Goal: Information Seeking & Learning: Compare options

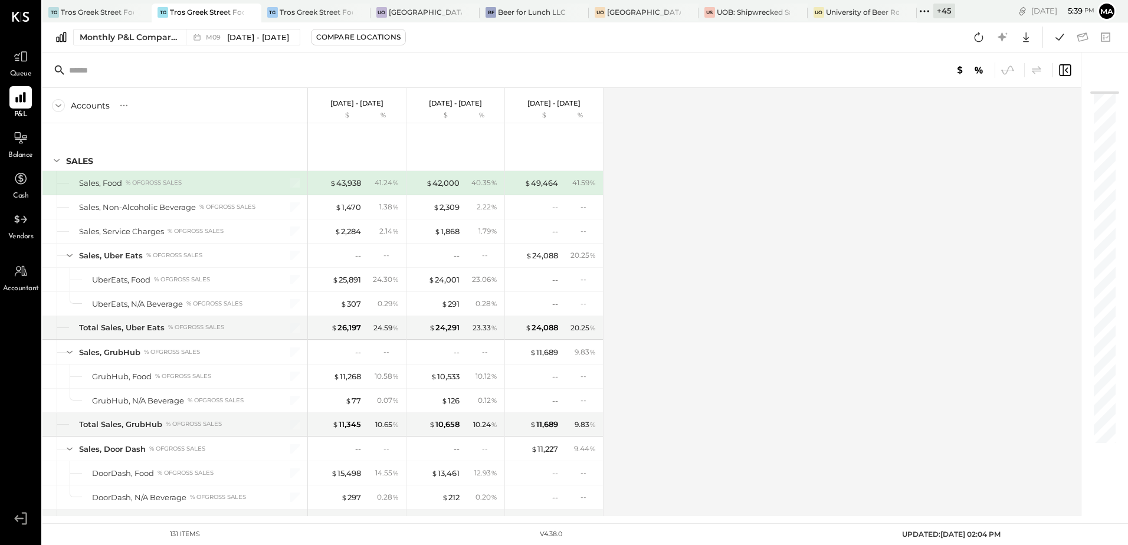
drag, startPoint x: 983, startPoint y: 35, endPoint x: 893, endPoint y: 155, distance: 149.3
click at [983, 35] on icon at bounding box center [979, 36] width 9 height 9
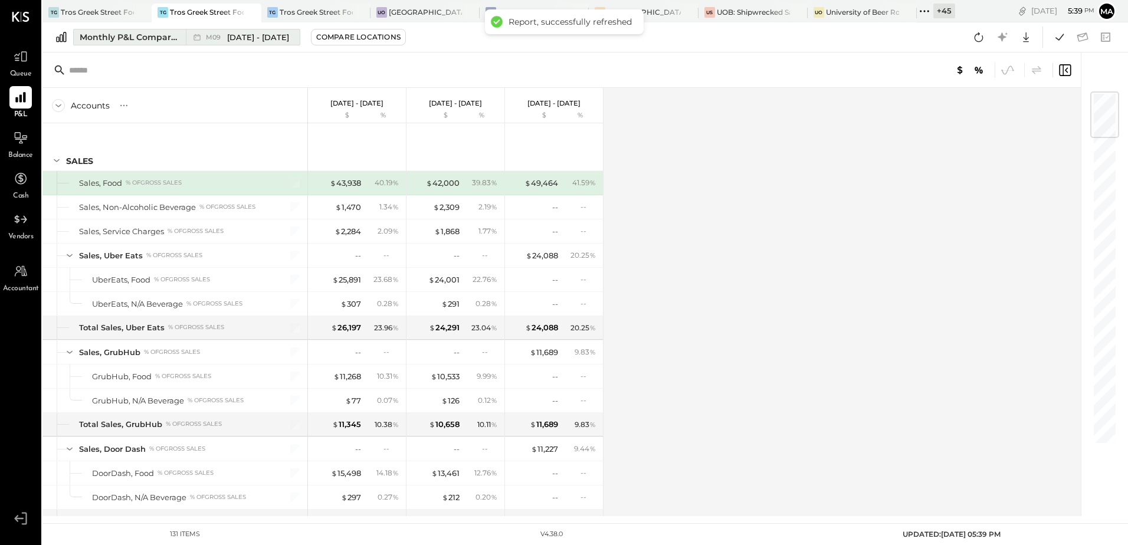
click at [254, 35] on span "[DATE] - [DATE]" at bounding box center [258, 37] width 62 height 11
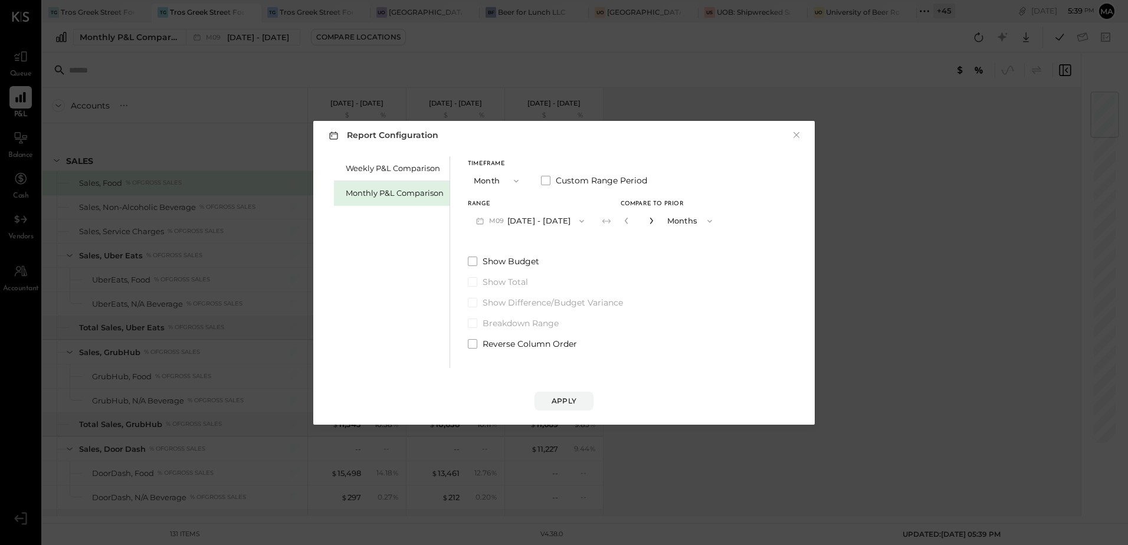
click at [648, 223] on icon "button" at bounding box center [651, 220] width 7 height 7
type input "*"
click at [559, 400] on div "Apply" at bounding box center [564, 401] width 25 height 10
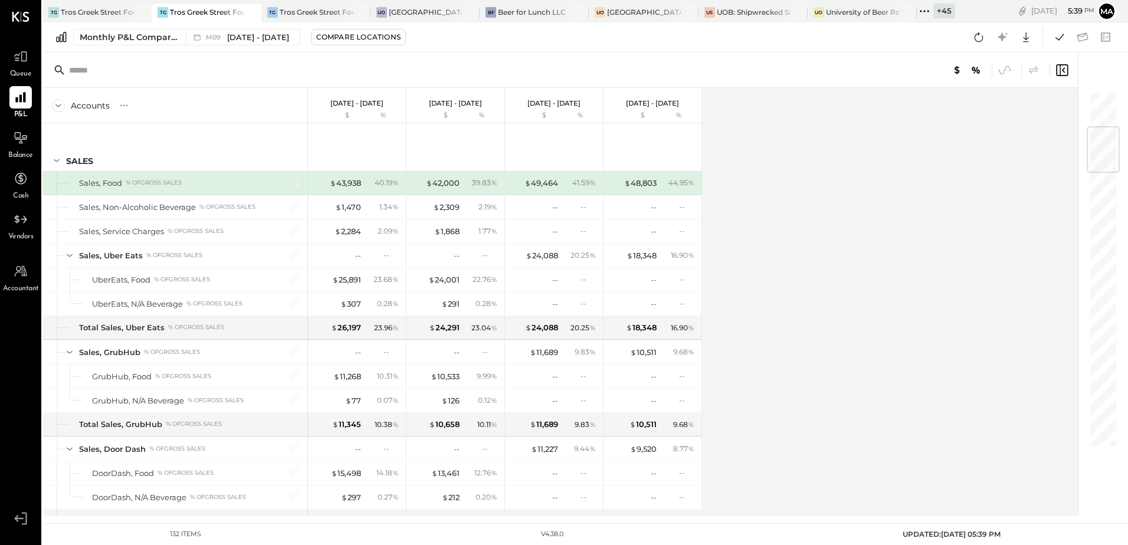
scroll to position [295, 0]
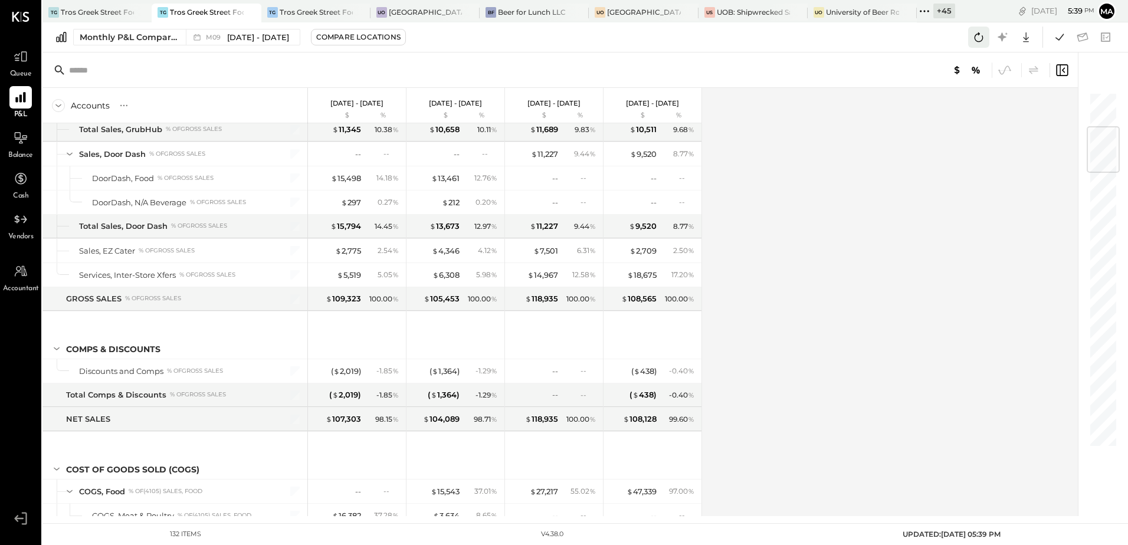
click at [976, 41] on icon at bounding box center [978, 37] width 15 height 15
click at [833, 193] on div "Accounts S % GL [DATE] - [DATE] $ % [DATE] - [DATE] $ % [DATE] - [DATE] $ % [DA…" at bounding box center [560, 302] width 1037 height 428
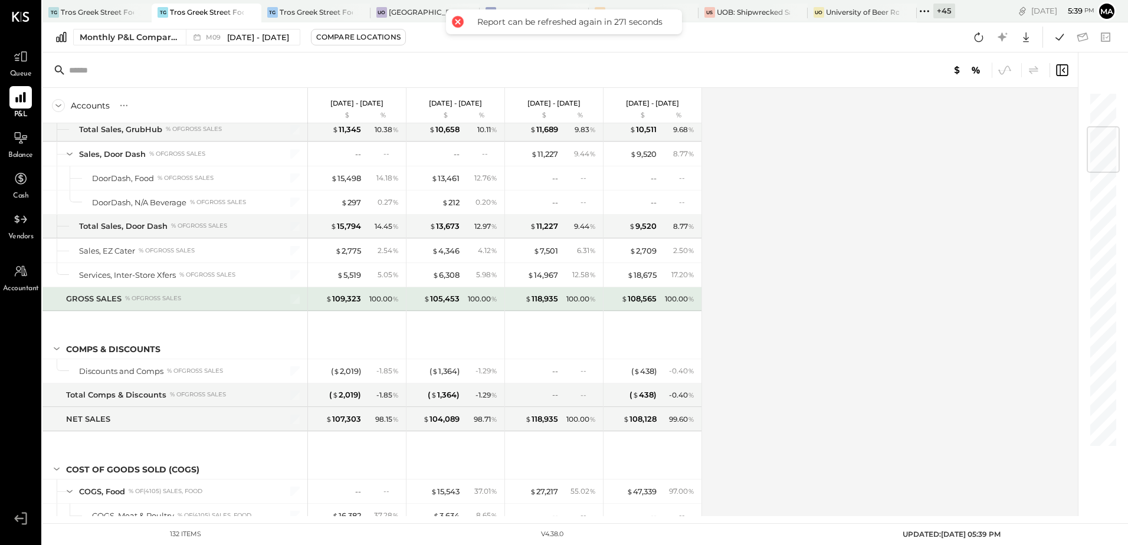
scroll to position [649, 0]
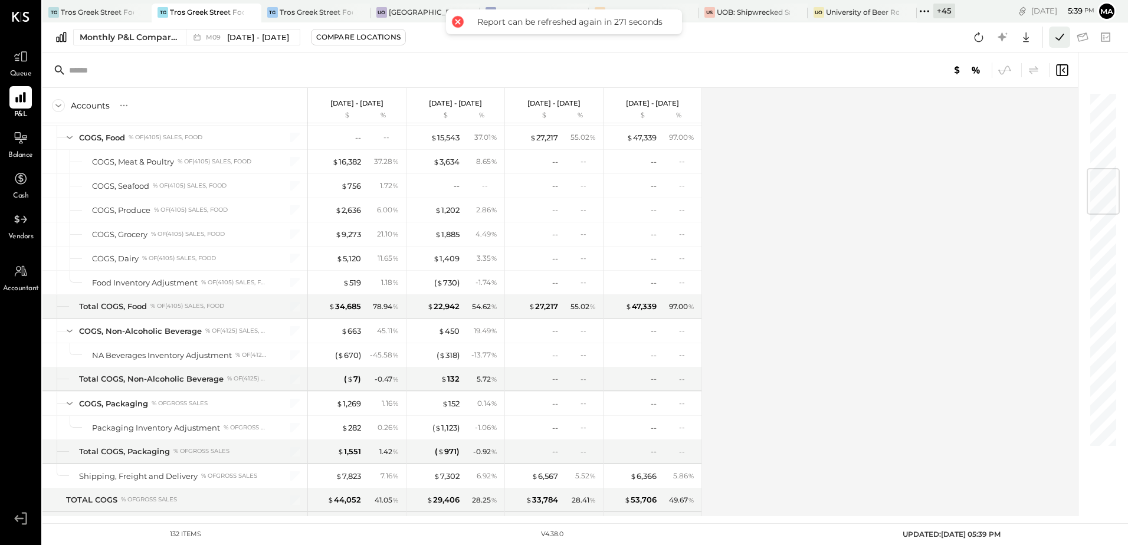
click at [1058, 38] on icon at bounding box center [1059, 37] width 15 height 15
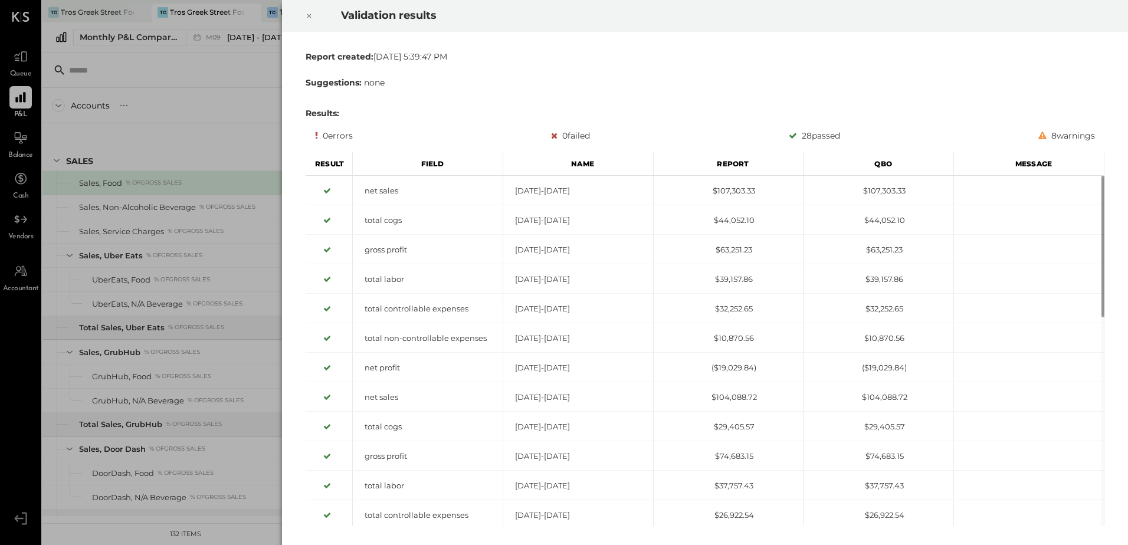
click at [306, 13] on icon at bounding box center [309, 16] width 7 height 14
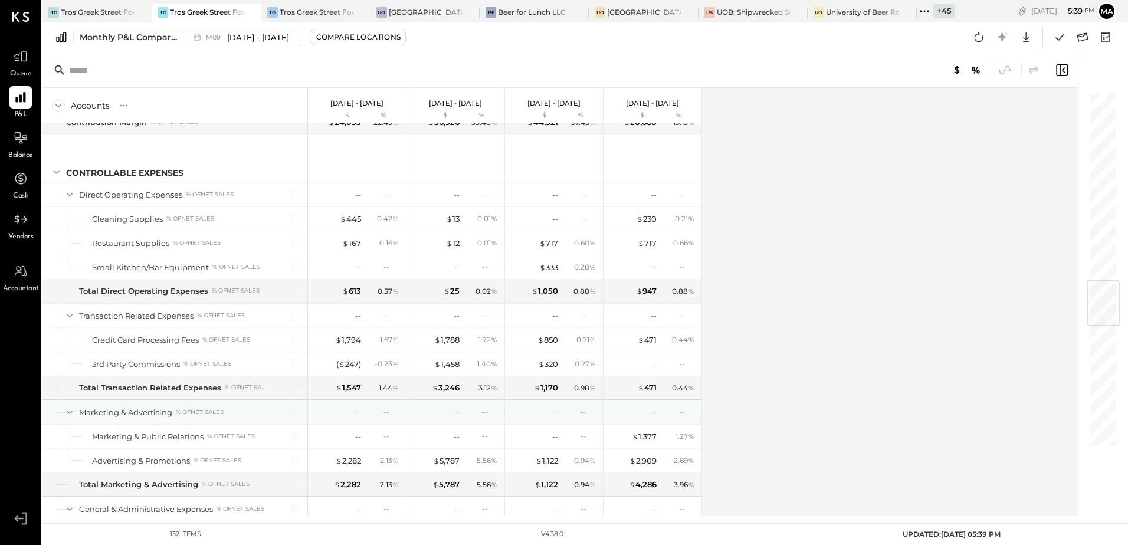
scroll to position [1593, 0]
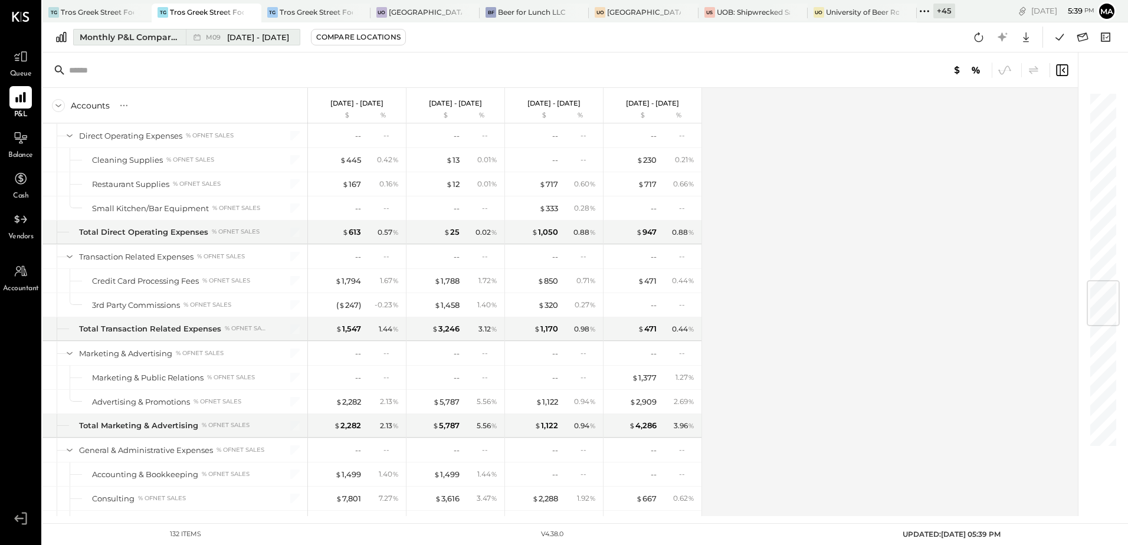
click at [235, 37] on span "[DATE] - [DATE]" at bounding box center [258, 37] width 62 height 11
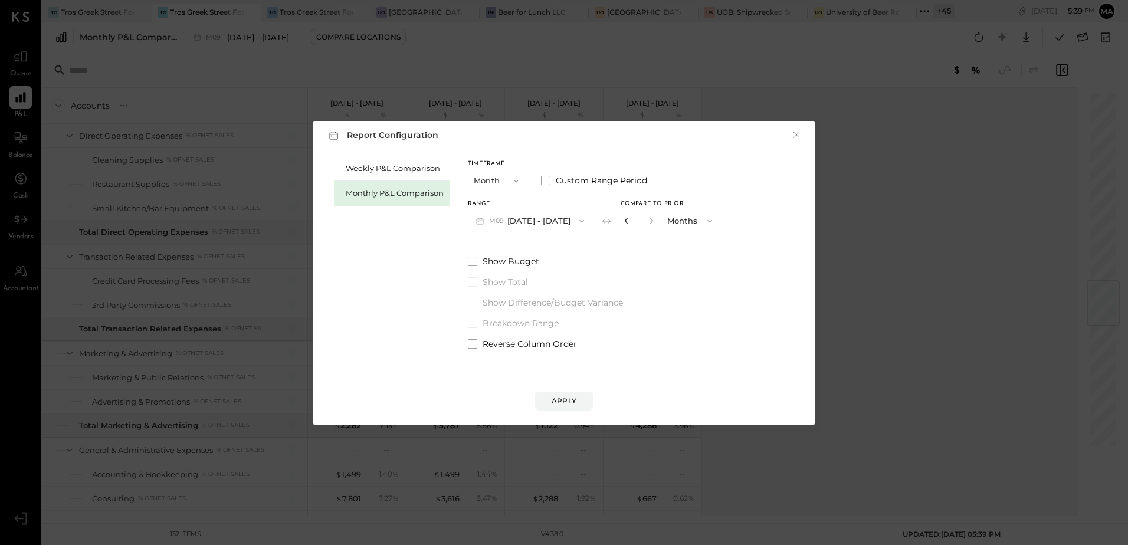
click at [623, 222] on icon "button" at bounding box center [626, 220] width 7 height 7
type input "*"
click at [574, 401] on div "Apply" at bounding box center [564, 401] width 25 height 10
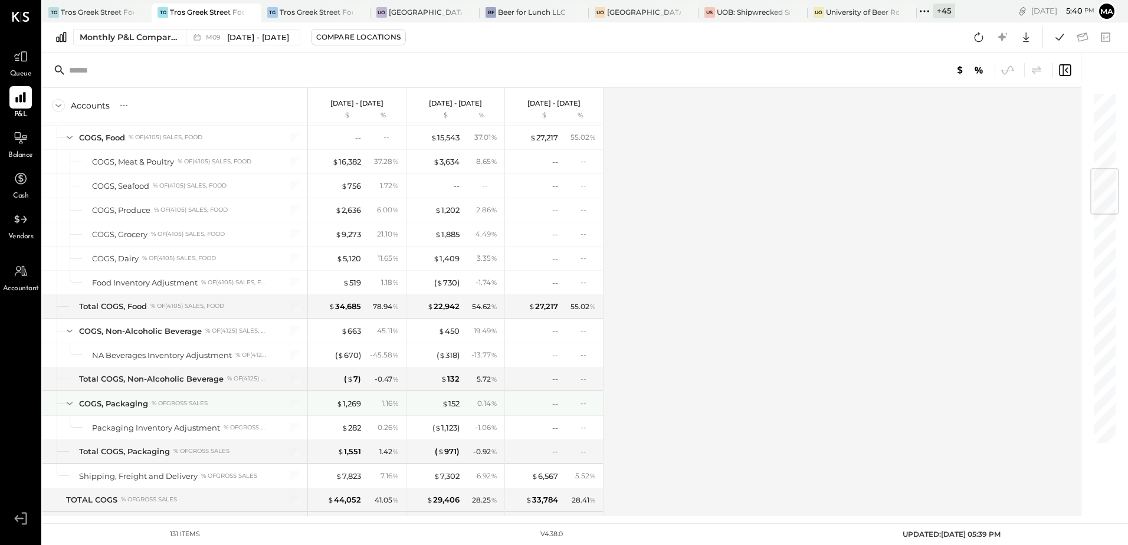
scroll to position [708, 0]
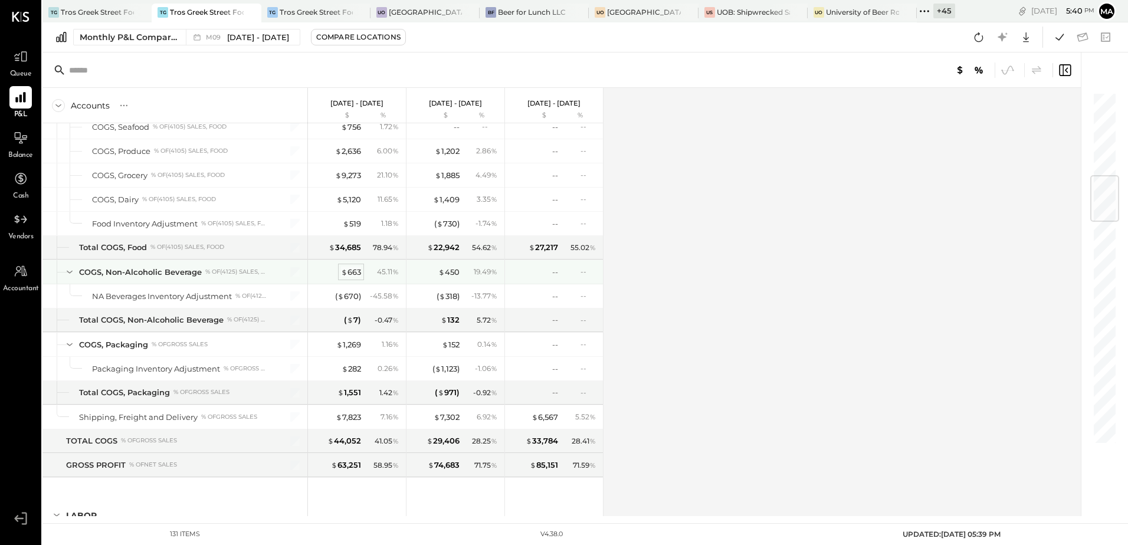
click at [353, 274] on div "$ 663" at bounding box center [351, 272] width 20 height 11
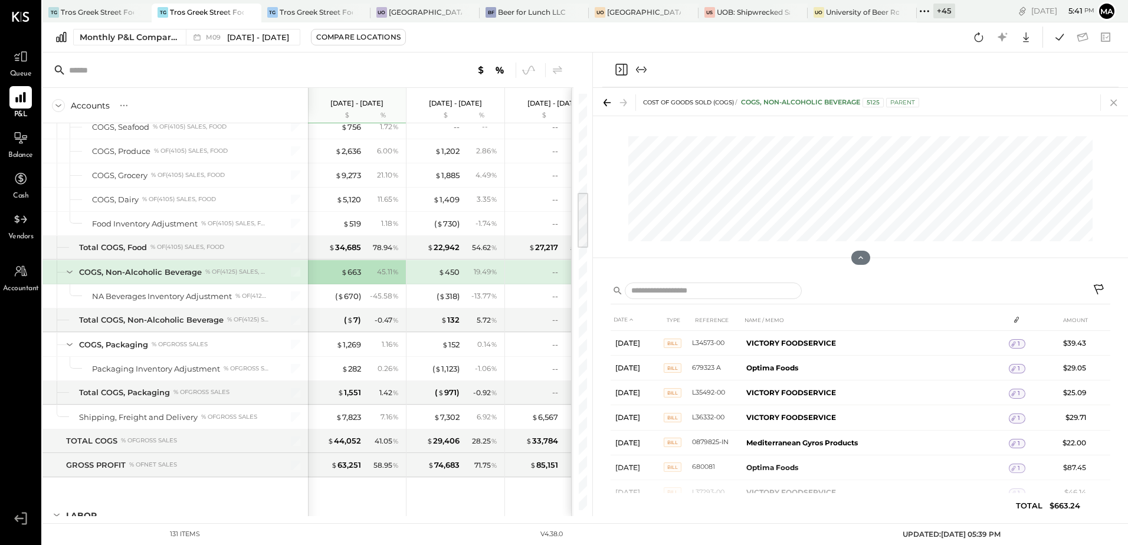
click at [1112, 102] on icon at bounding box center [1114, 102] width 17 height 17
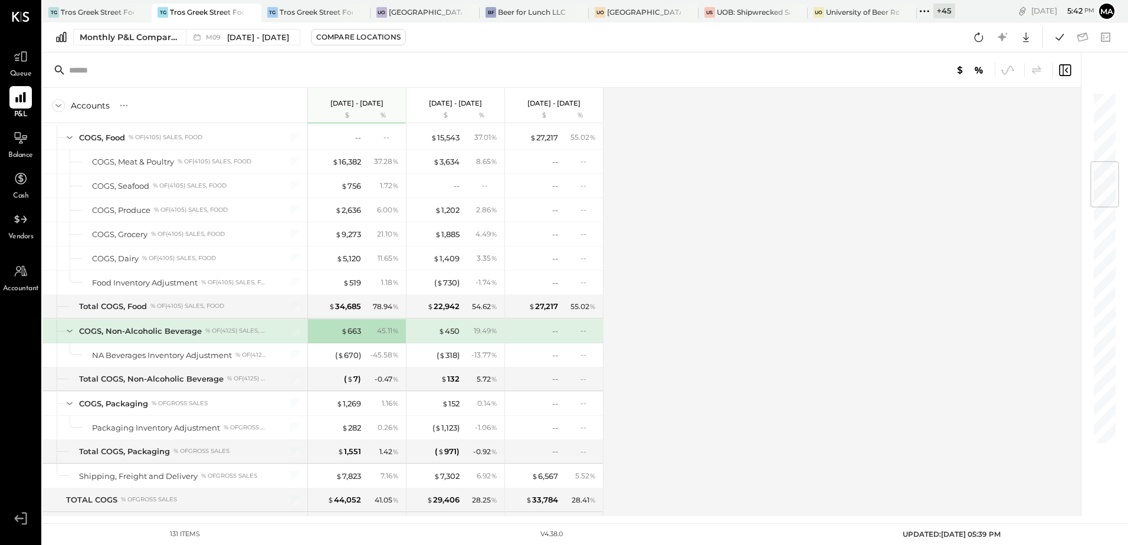
scroll to position [590, 0]
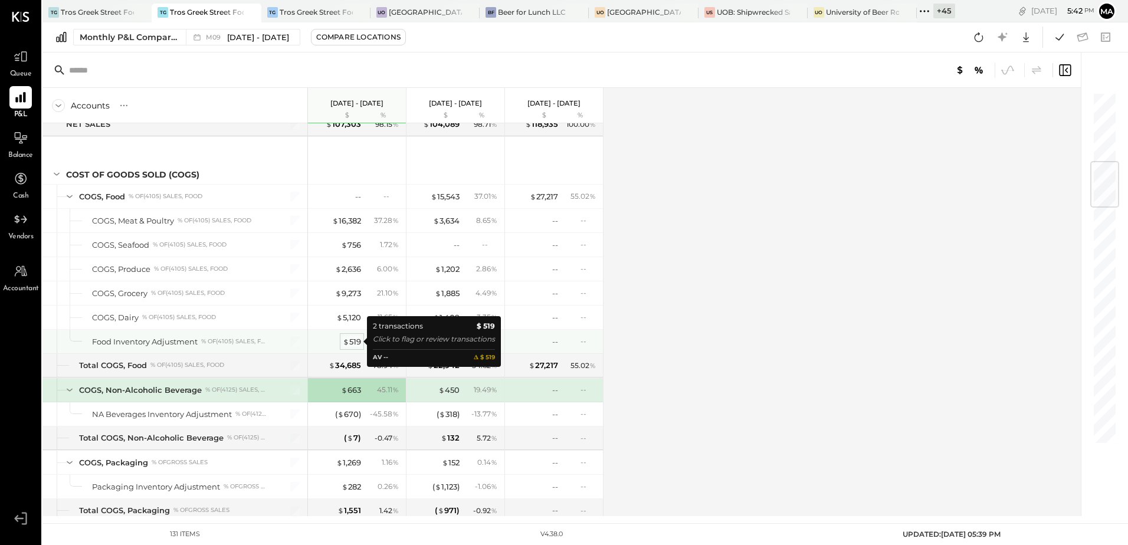
click at [358, 343] on div "$ 519" at bounding box center [352, 341] width 18 height 11
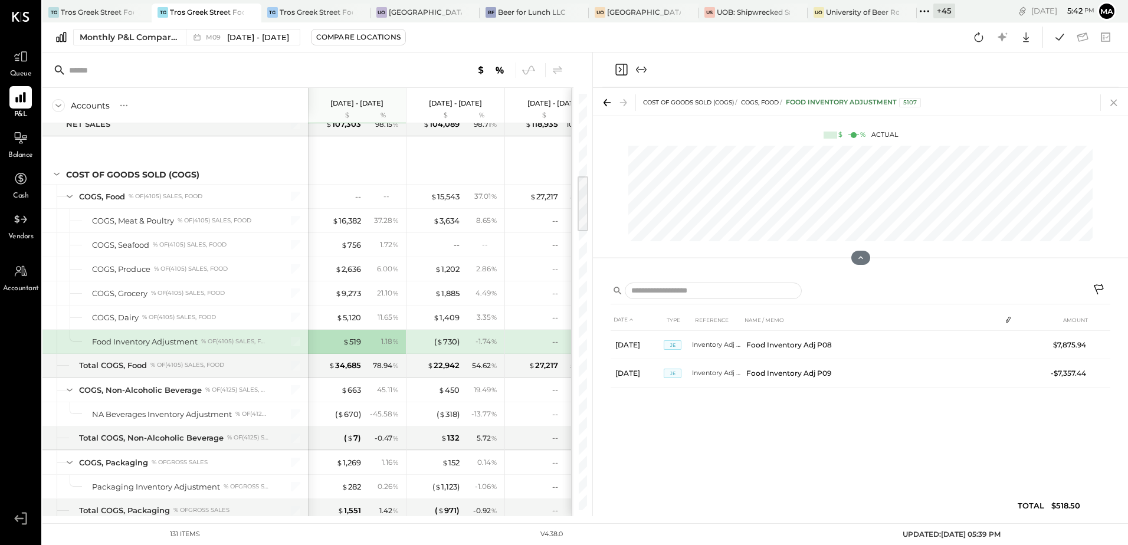
click at [1118, 104] on icon at bounding box center [1114, 102] width 17 height 17
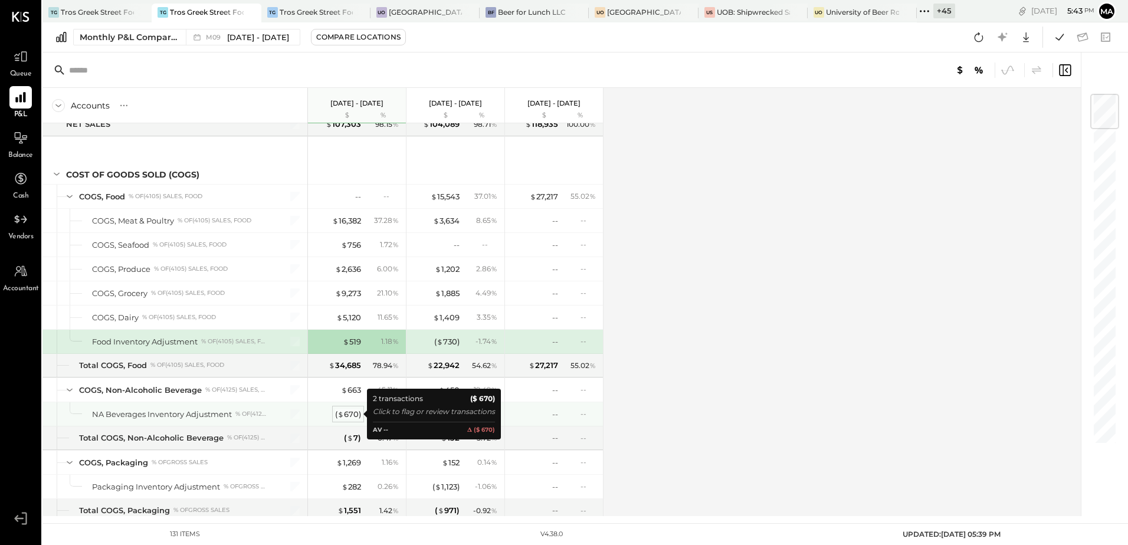
click at [343, 411] on span "$" at bounding box center [341, 414] width 6 height 9
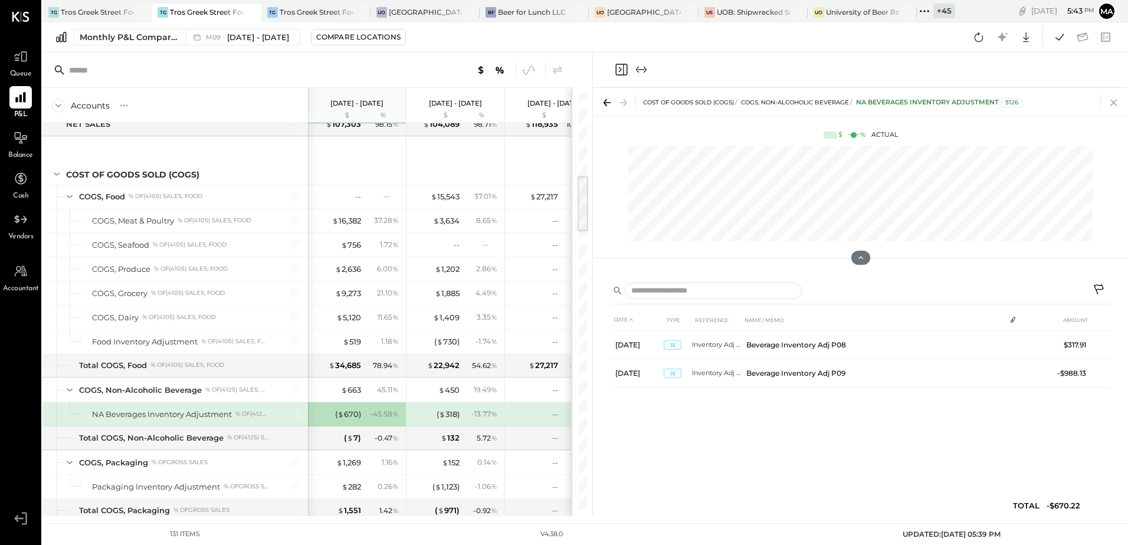
click at [1113, 107] on icon at bounding box center [1114, 102] width 17 height 17
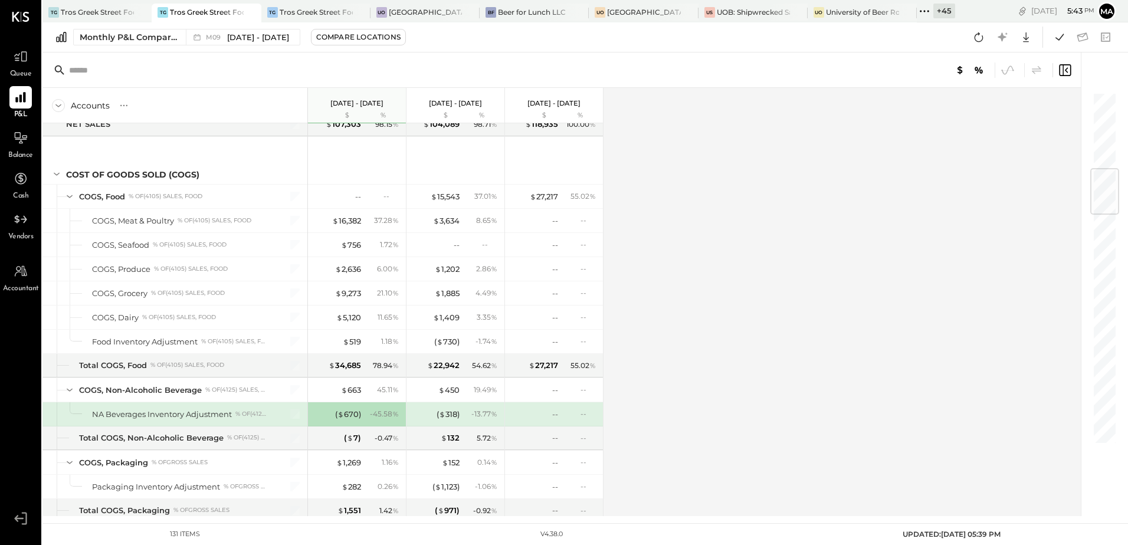
scroll to position [649, 0]
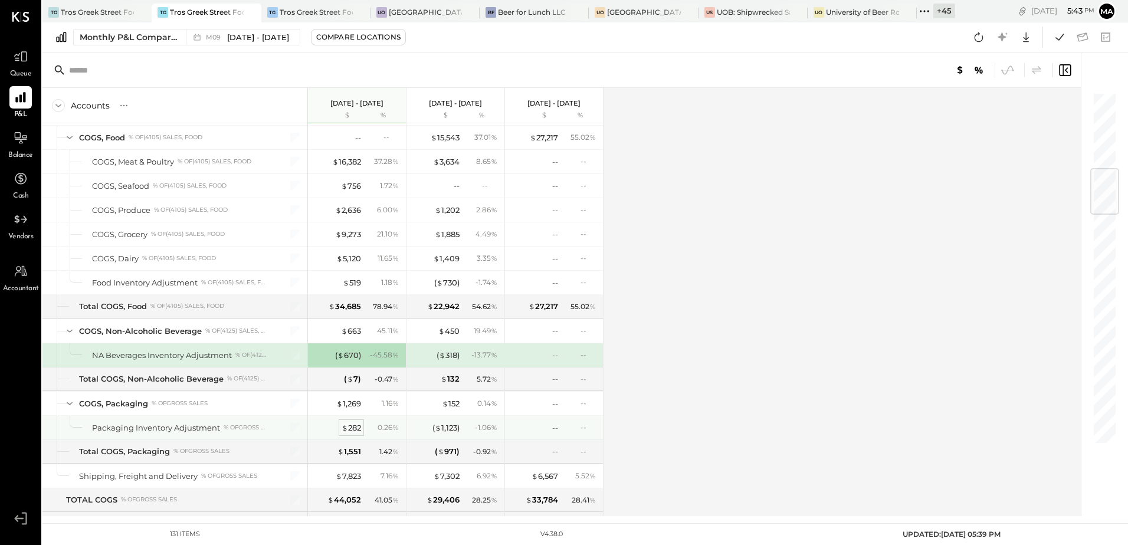
click at [353, 427] on div "$ 282" at bounding box center [351, 428] width 19 height 11
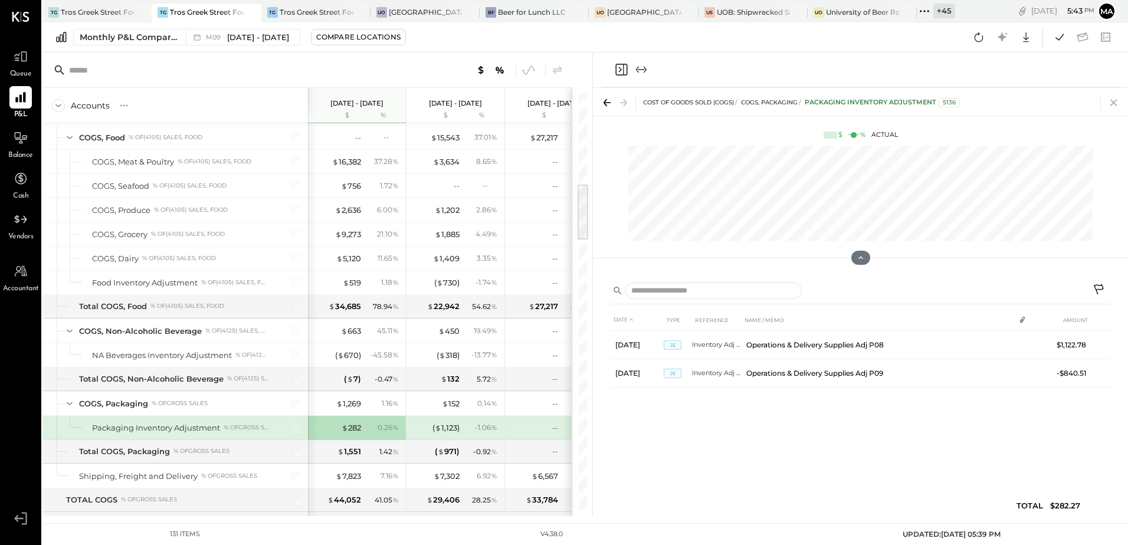
drag, startPoint x: 1117, startPoint y: 102, endPoint x: 765, endPoint y: 265, distance: 387.6
click at [1117, 102] on icon at bounding box center [1114, 102] width 17 height 17
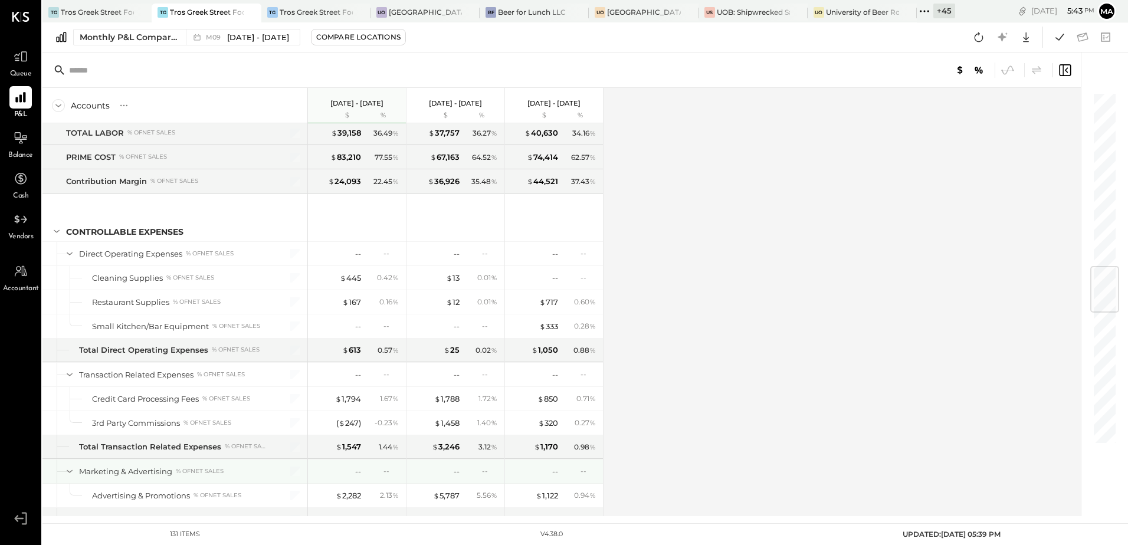
scroll to position [1534, 0]
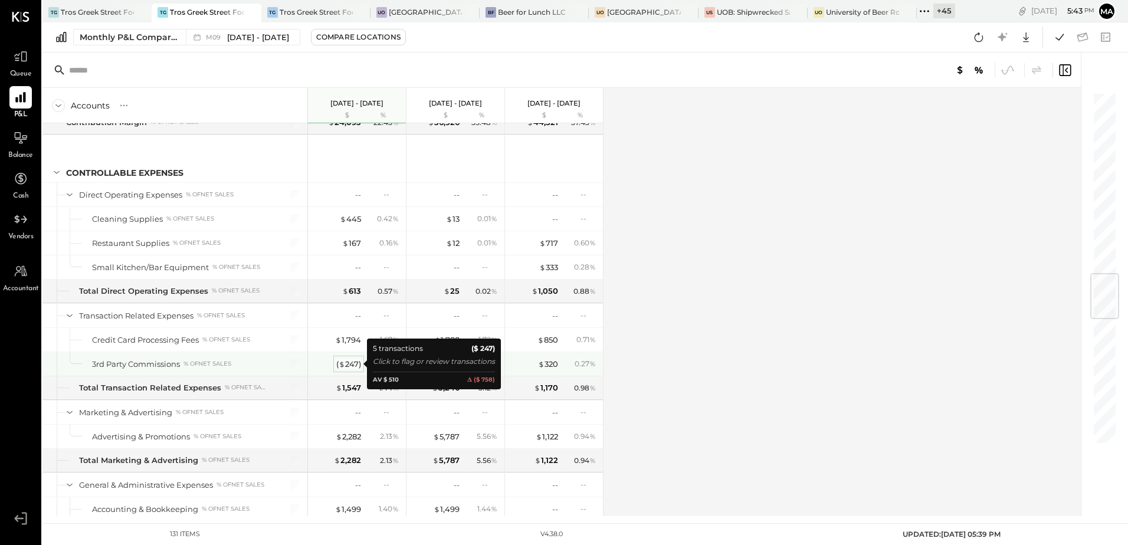
click at [351, 367] on div "( $ 247 )" at bounding box center [348, 364] width 25 height 11
